Goal: Transaction & Acquisition: Obtain resource

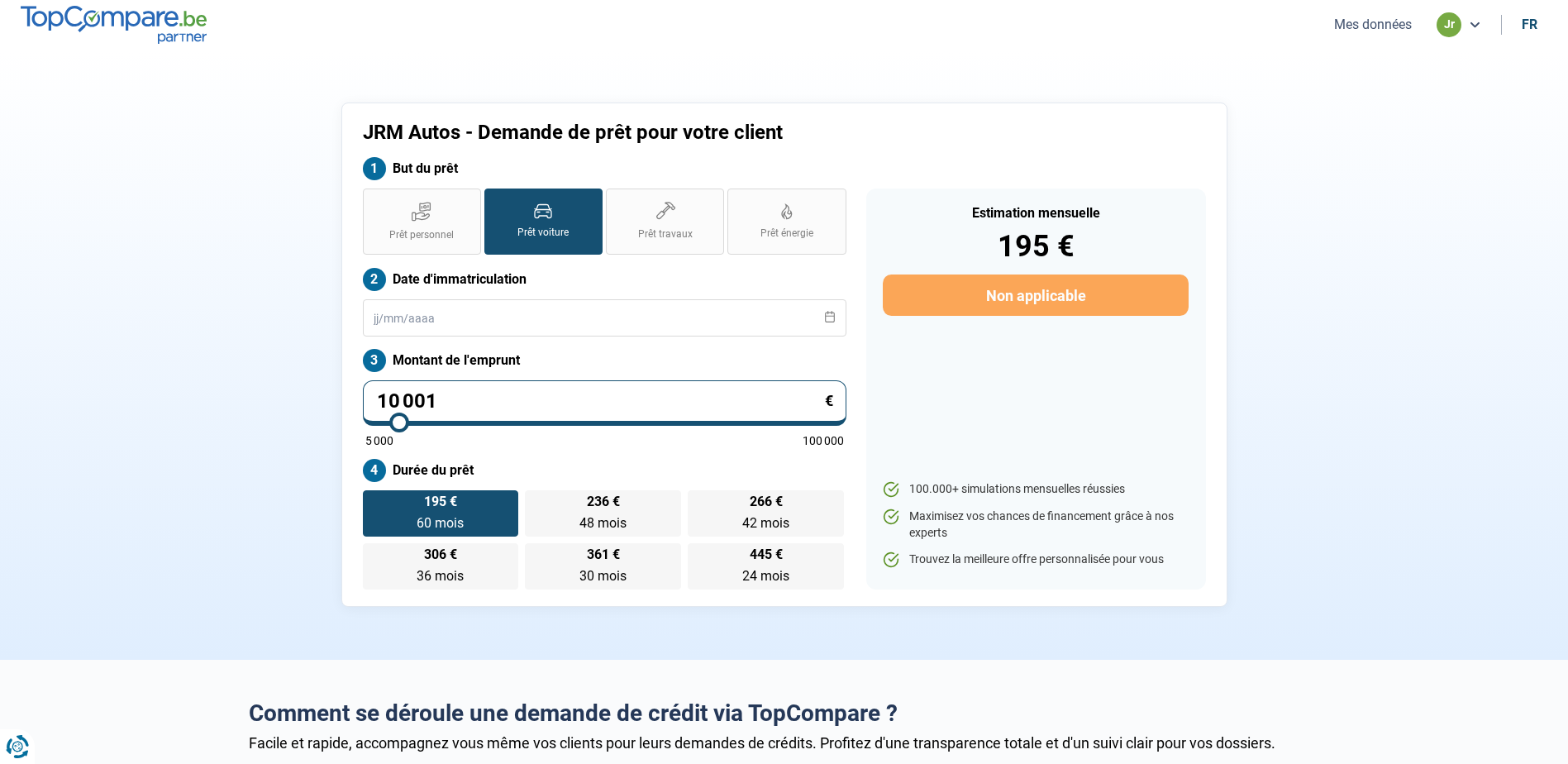
click at [1340, 24] on button "Mes données" at bounding box center [1373, 24] width 87 height 17
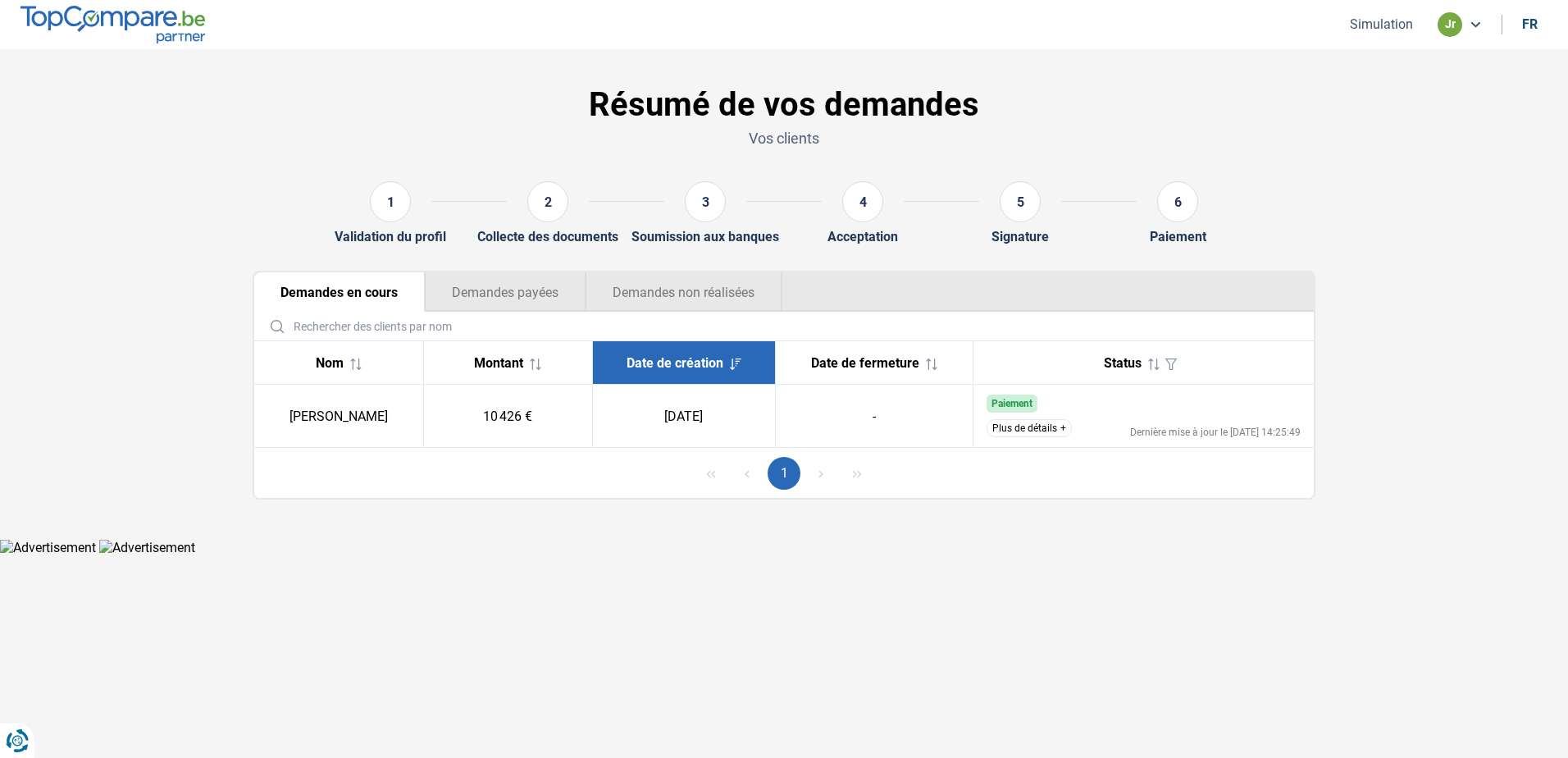
click at [1019, 420] on button "Plus de détails" at bounding box center [1029, 427] width 86 height 18
